Goal: Communication & Community: Participate in discussion

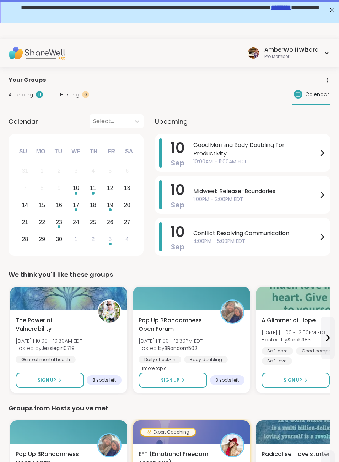
click at [271, 9] on link "*********" at bounding box center [281, 6] width 20 height 5
click at [24, 92] on span "Attending" at bounding box center [21, 94] width 25 height 7
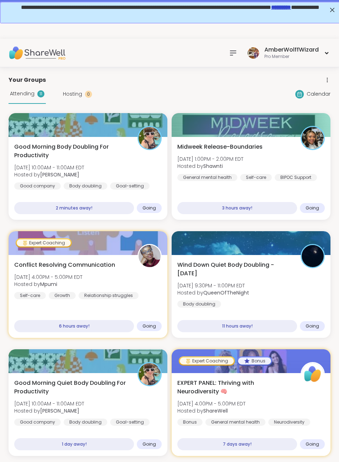
click at [50, 183] on div "Good company" at bounding box center [37, 185] width 47 height 7
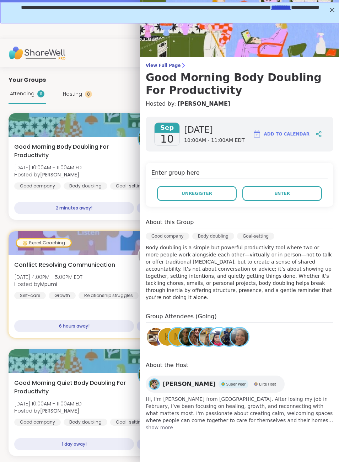
click at [72, 102] on div "Attending 11 Hosting 0" at bounding box center [51, 94] width 84 height 20
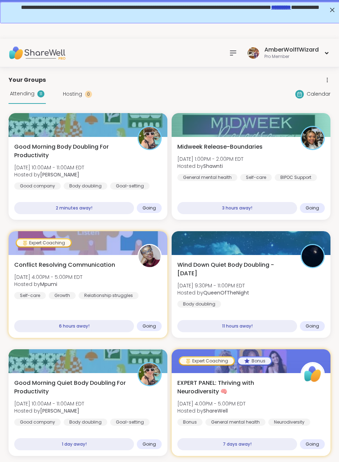
click at [67, 97] on span "Hosting" at bounding box center [72, 93] width 19 height 7
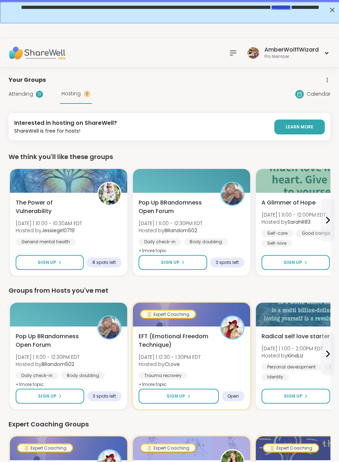
click at [20, 93] on span "Attending" at bounding box center [21, 93] width 25 height 7
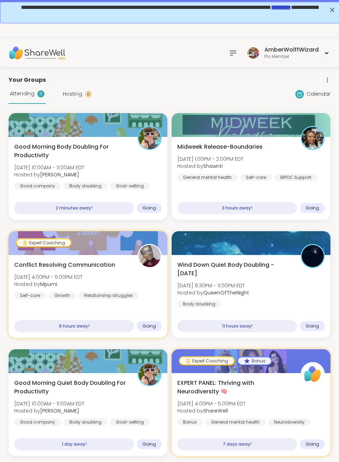
click at [75, 97] on span "Hosting" at bounding box center [72, 93] width 19 height 7
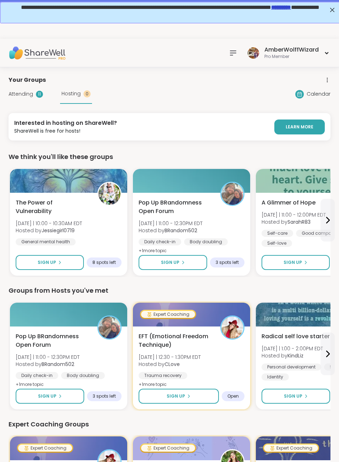
click at [23, 94] on span "Attending" at bounding box center [21, 93] width 25 height 7
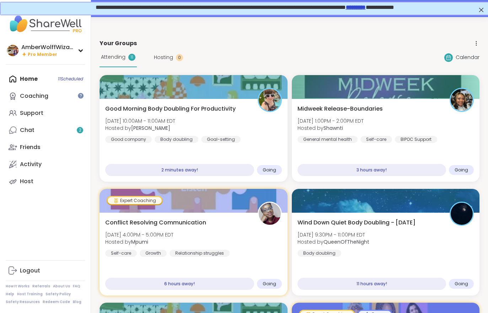
click at [39, 133] on link "Chat 2" at bounding box center [45, 130] width 79 height 17
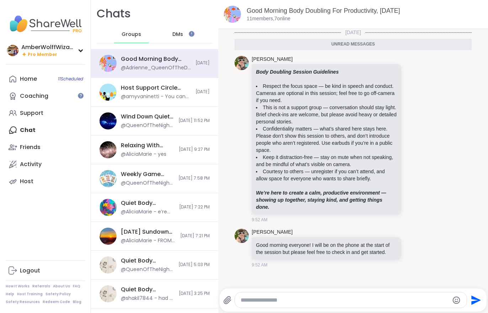
click at [32, 98] on div "Coaching" at bounding box center [34, 96] width 28 height 8
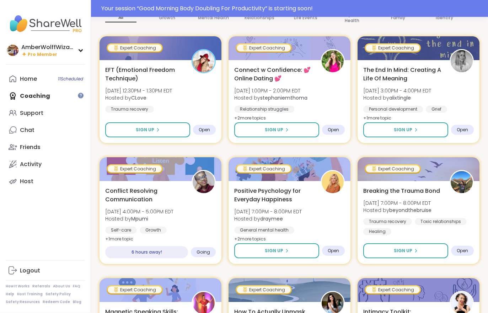
scroll to position [108, 0]
click at [37, 112] on div "Support" at bounding box center [31, 113] width 23 height 8
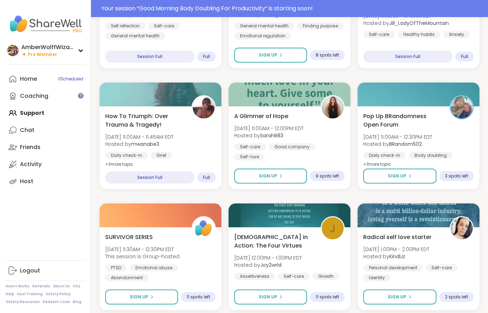
scroll to position [301, 0]
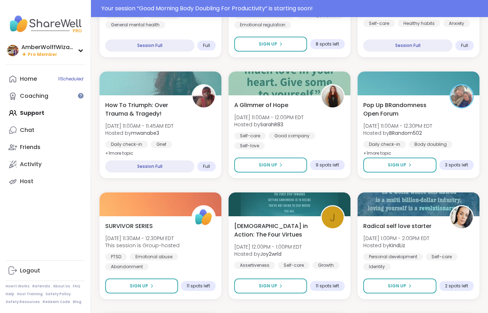
click at [339, 12] on div "Your session “ Good Morning Body Doubling For Productivity ” is starting soon!" at bounding box center [292, 8] width 382 height 9
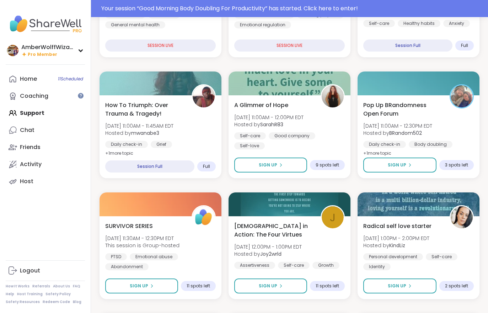
click at [339, 8] on div "Your session “ Good Morning Body Doubling For Productivity ” has started. Click…" at bounding box center [292, 8] width 382 height 9
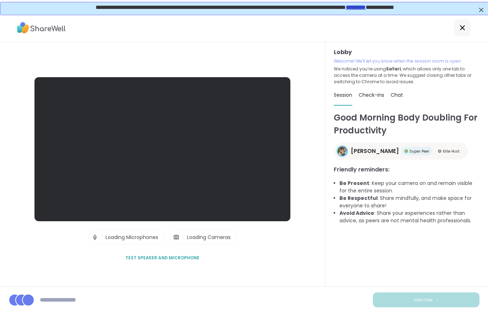
scroll to position [11, 0]
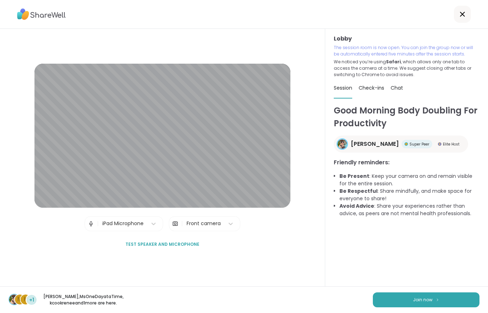
click at [339, 298] on img at bounding box center [437, 300] width 4 height 4
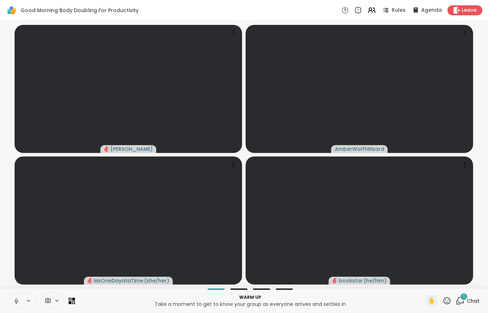
click at [339, 300] on span "Chat" at bounding box center [473, 300] width 13 height 7
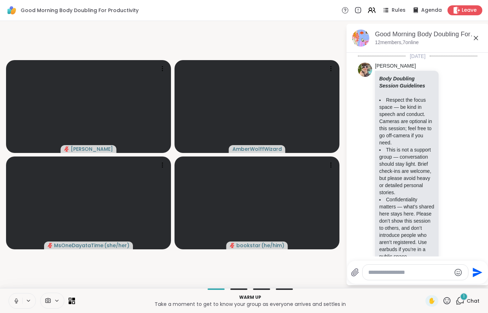
scroll to position [274, 0]
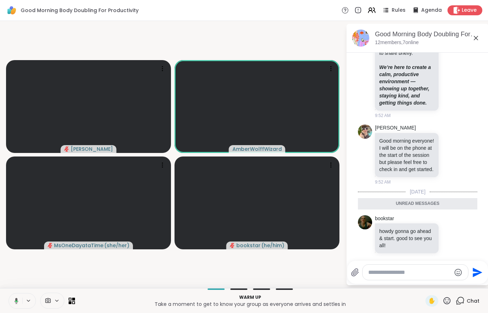
click at [339, 9] on span "Leave" at bounding box center [469, 10] width 15 height 7
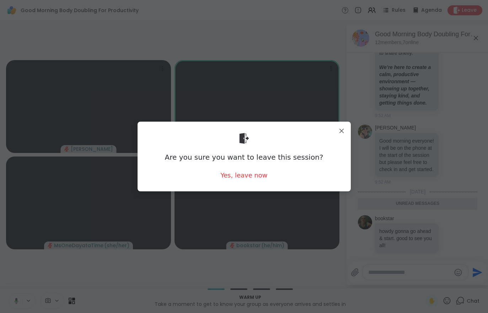
click at [241, 173] on div "Yes, leave now" at bounding box center [243, 175] width 47 height 9
